Goal: Task Accomplishment & Management: Complete application form

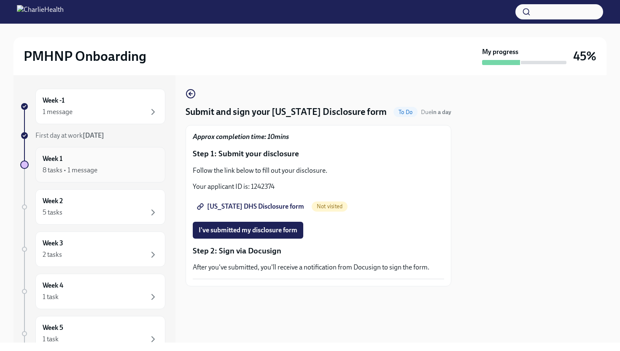
click at [129, 165] on div "8 tasks • 1 message" at bounding box center [101, 170] width 116 height 10
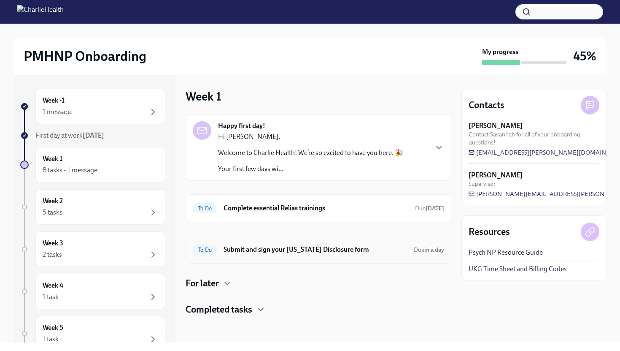
click at [303, 255] on div "To Do Submit and sign your [US_STATE] Disclosure form Due in a day" at bounding box center [319, 250] width 252 height 14
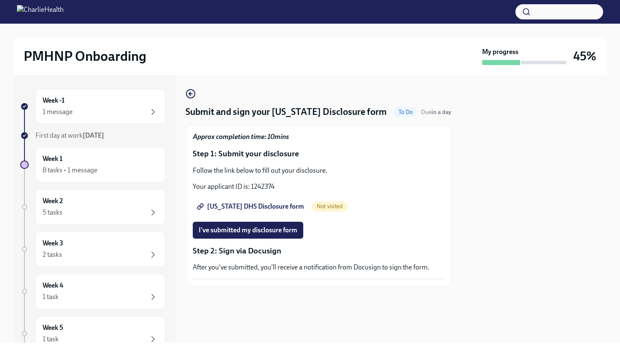
click at [272, 209] on span "[US_STATE] DHS Disclosure form" at bounding box center [252, 206] width 106 height 8
drag, startPoint x: 274, startPoint y: 186, endPoint x: 250, endPoint y: 187, distance: 24.1
click at [250, 187] on p "Your applicant ID is: 1242374" at bounding box center [319, 186] width 252 height 9
copy p "1242374"
click at [241, 227] on span "I've submitted my disclosure form" at bounding box center [248, 230] width 99 height 8
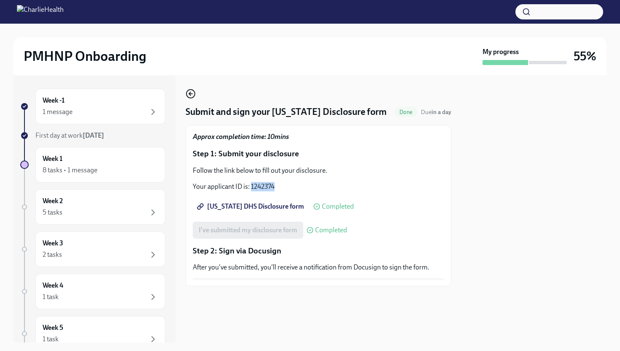
click at [190, 97] on icon "button" at bounding box center [191, 94] width 10 height 10
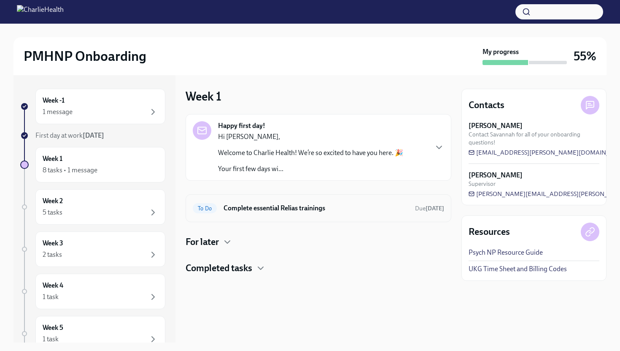
click at [291, 211] on h6 "Complete essential Relias trainings" at bounding box center [316, 207] width 185 height 9
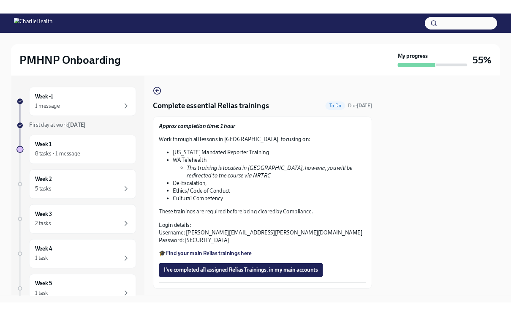
scroll to position [19, 0]
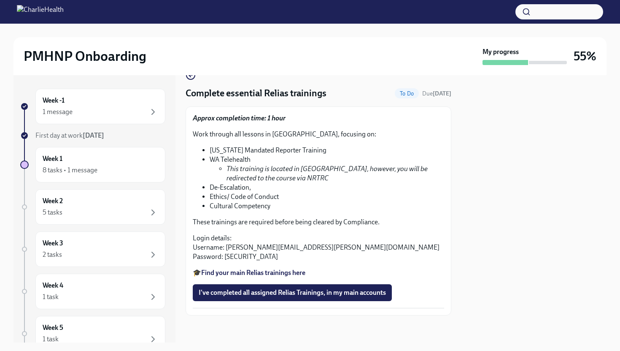
click at [287, 272] on strong "Find your main Relias trainings here" at bounding box center [253, 272] width 104 height 8
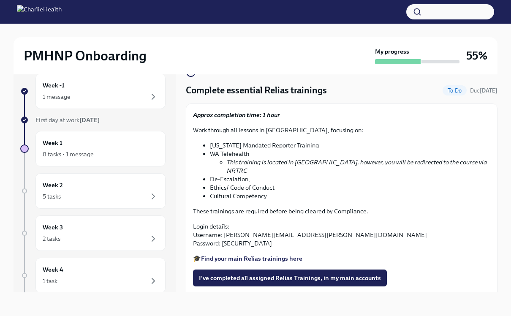
scroll to position [0, 0]
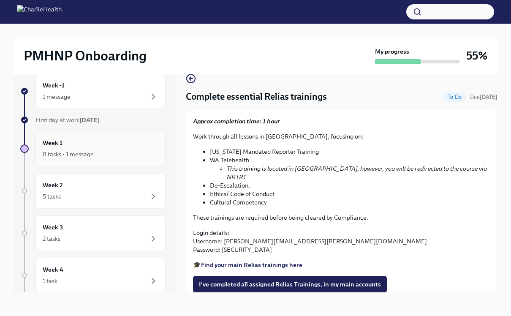
click at [79, 150] on div "8 tasks • 1 message" at bounding box center [68, 154] width 51 height 8
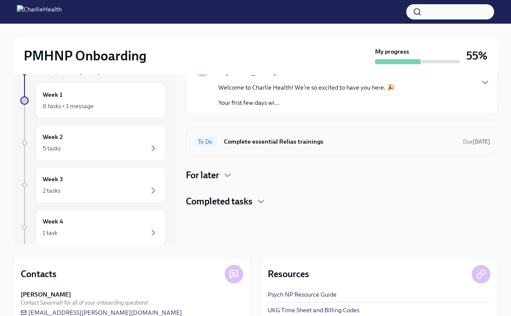
click at [271, 135] on div "To Do Complete essential Relias trainings Due [DATE]" at bounding box center [341, 142] width 297 height 14
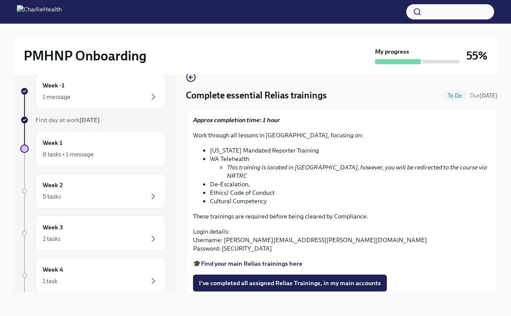
scroll to position [0, 0]
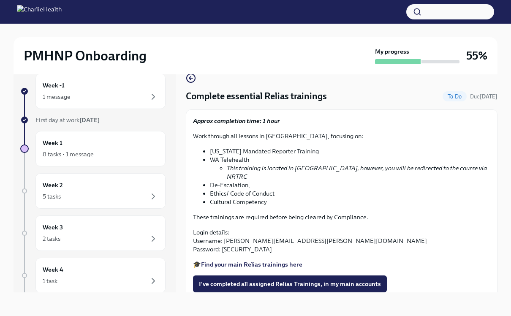
click at [277, 260] on strong "Find your main Relias trainings here" at bounding box center [251, 264] width 101 height 8
